Goal: Check status

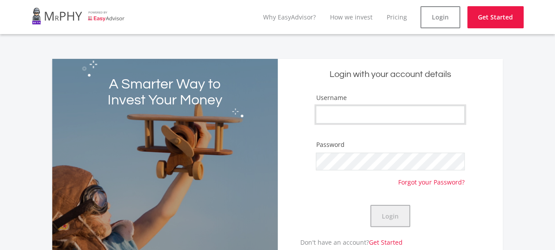
type input "Pipe321"
click at [389, 216] on button "Login" at bounding box center [390, 216] width 40 height 22
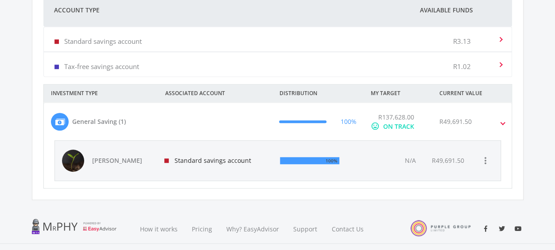
scroll to position [285, 0]
click at [125, 157] on span "[PERSON_NAME]" at bounding box center [123, 160] width 62 height 9
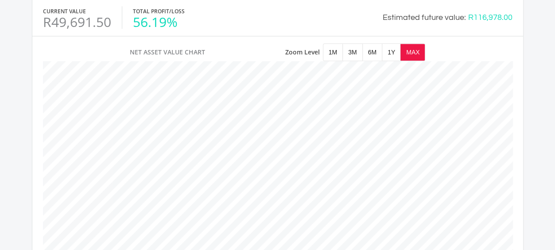
scroll to position [435, 0]
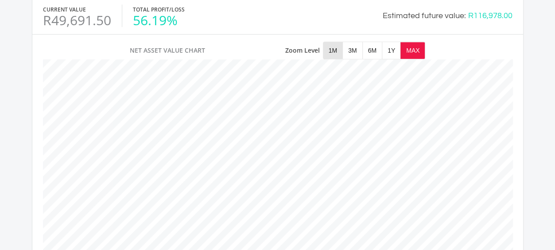
click at [331, 47] on span "1M" at bounding box center [332, 50] width 19 height 17
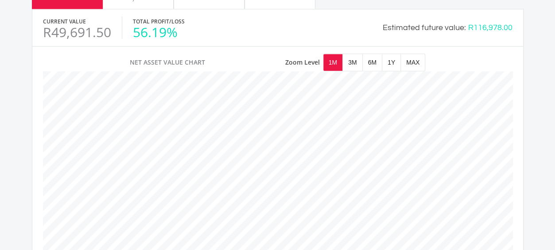
scroll to position [423, 0]
click at [350, 58] on span "3M" at bounding box center [352, 62] width 19 height 17
click at [371, 58] on span "6M" at bounding box center [372, 62] width 19 height 17
click at [389, 58] on span "1Y" at bounding box center [391, 62] width 18 height 17
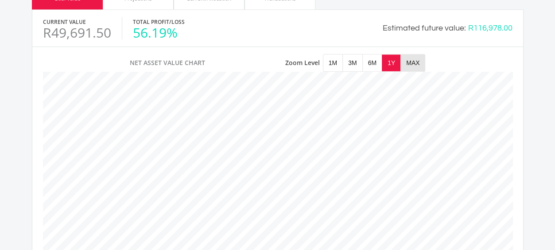
click at [411, 60] on span "MAX" at bounding box center [413, 62] width 24 height 17
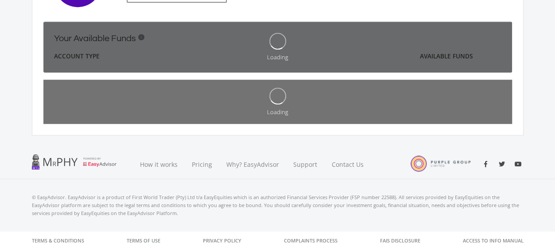
scroll to position [238, 0]
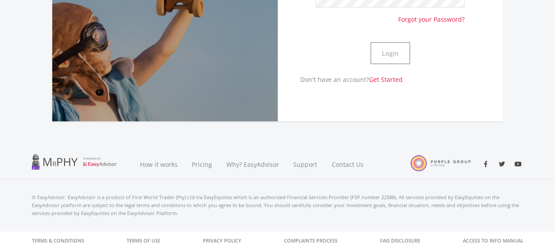
type input "Pipe321"
